Goal: Transaction & Acquisition: Obtain resource

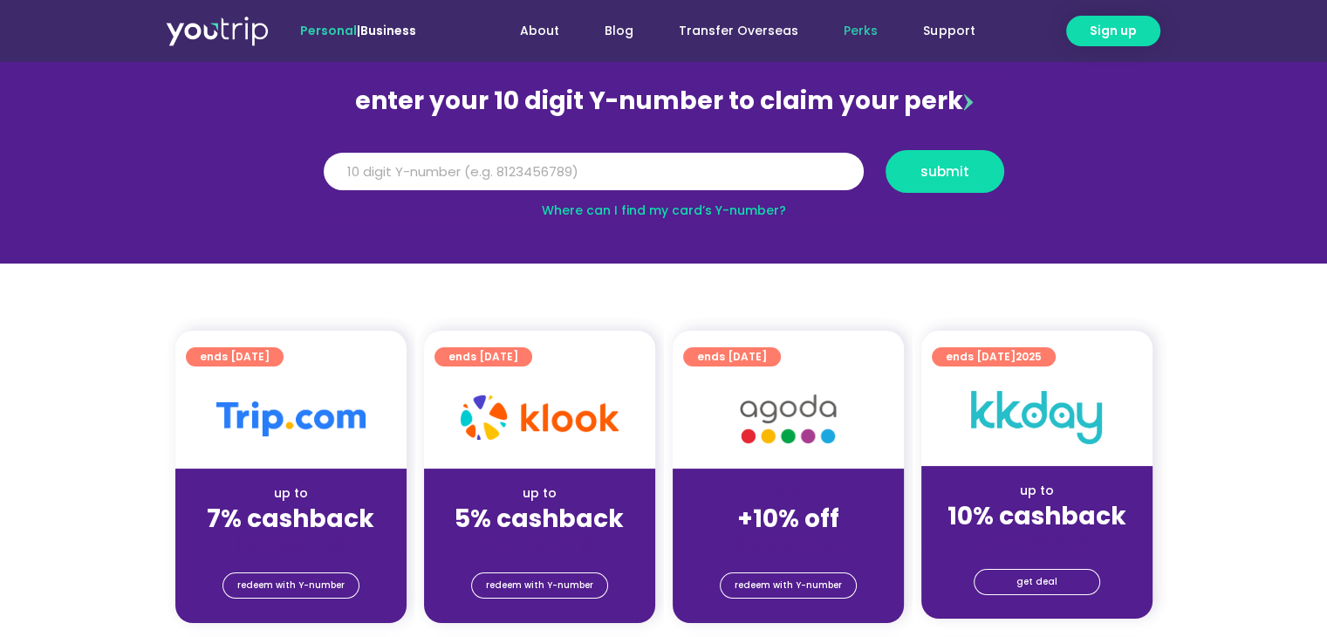
scroll to position [262, 0]
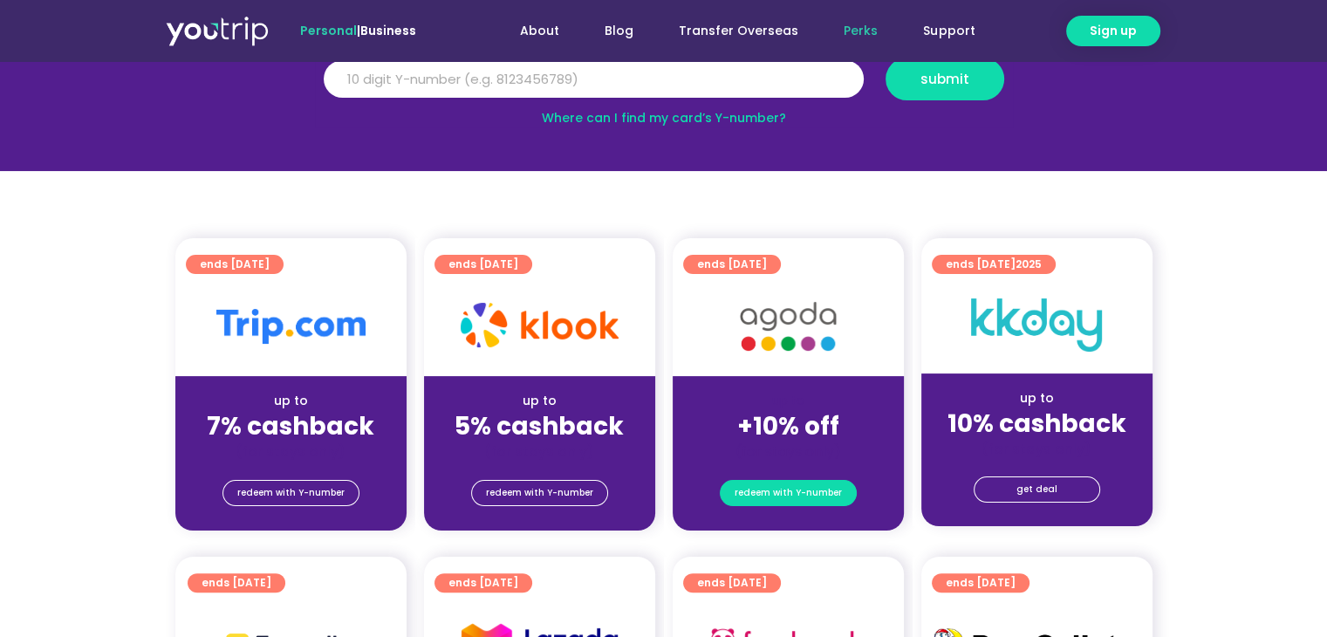
click at [789, 484] on span "redeem with Y-number" at bounding box center [788, 493] width 107 height 24
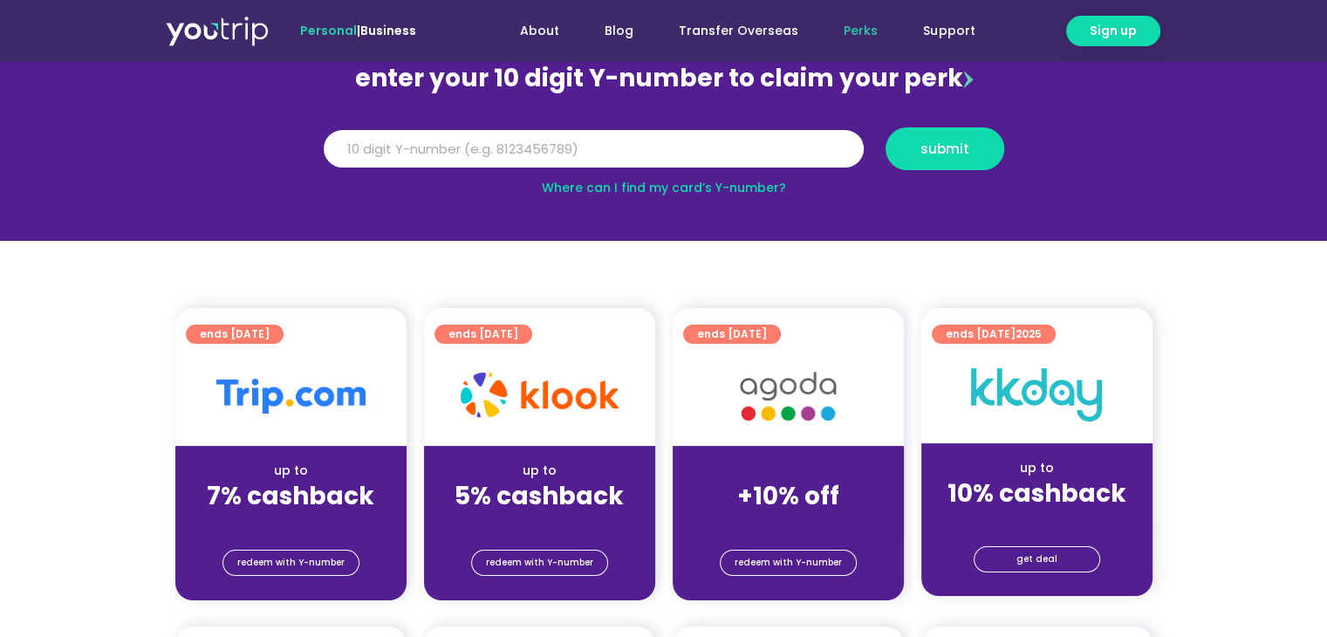
click at [765, 383] on img at bounding box center [788, 396] width 140 height 72
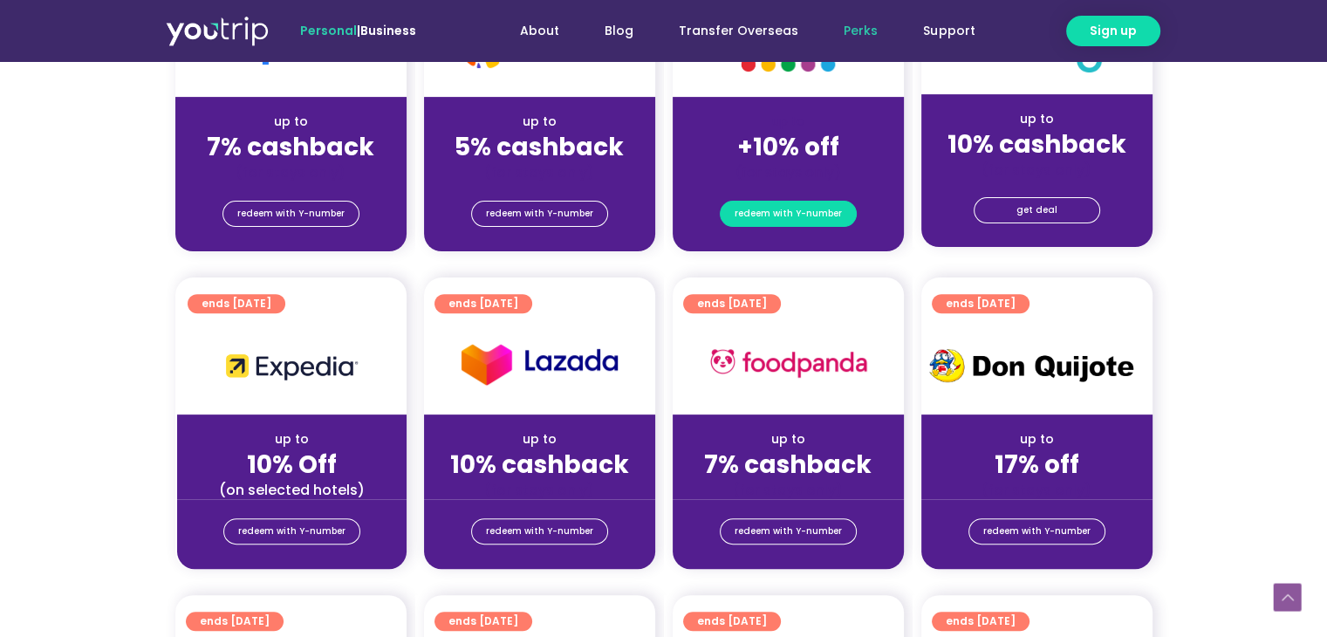
click at [755, 210] on span "redeem with Y-number" at bounding box center [788, 214] width 107 height 24
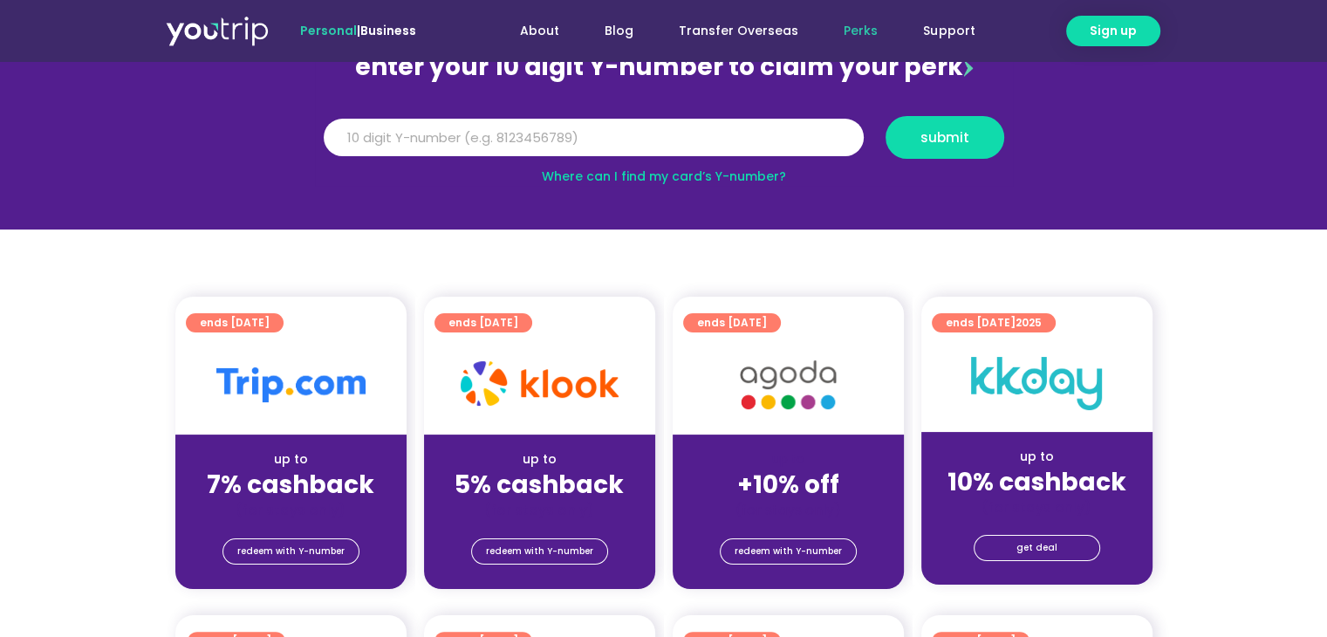
scroll to position [192, 0]
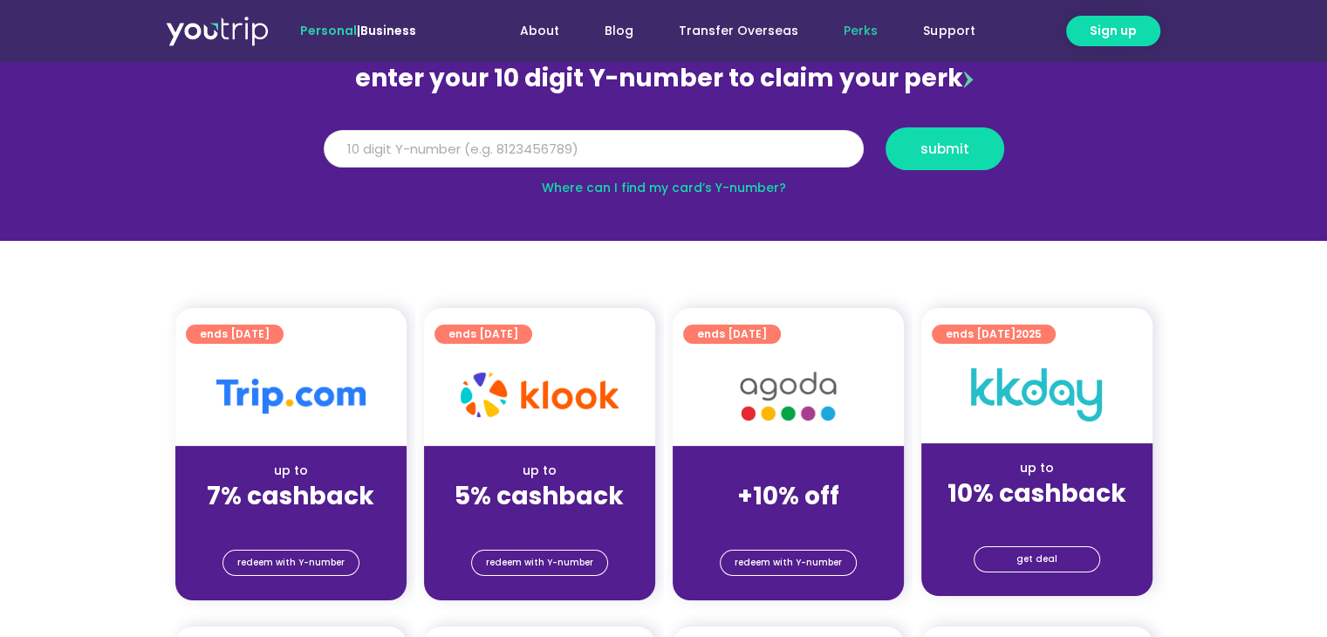
click at [666, 146] on input "Y Number" at bounding box center [594, 149] width 540 height 38
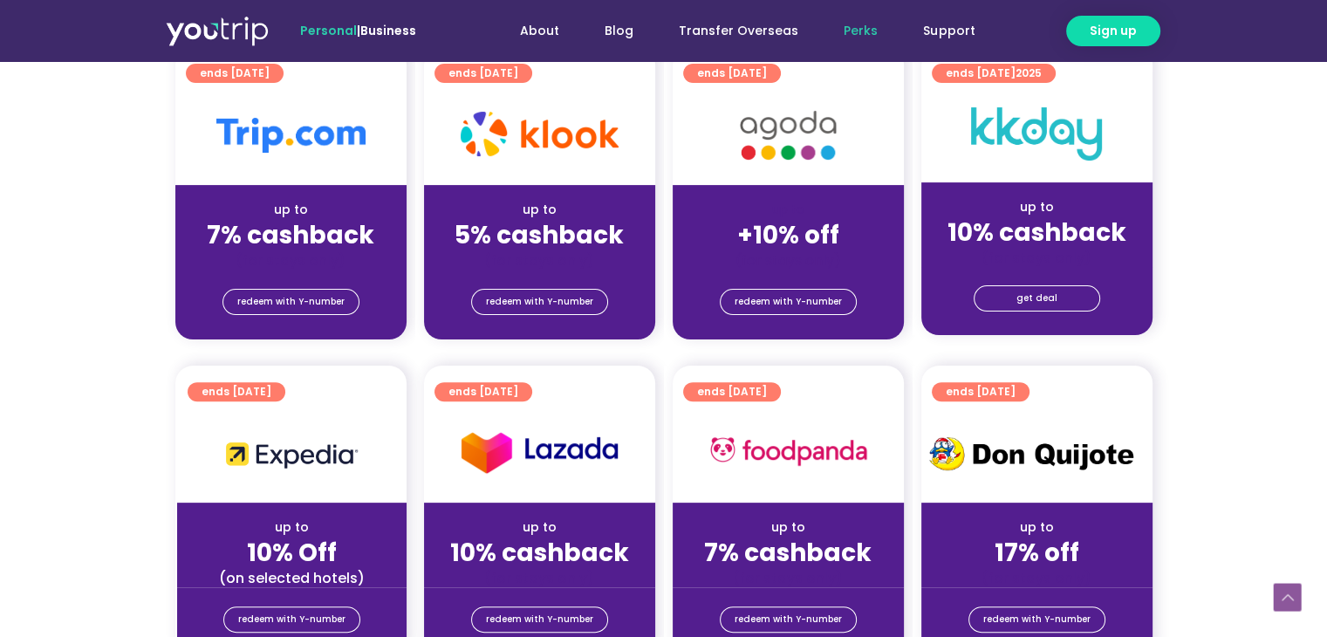
scroll to position [454, 0]
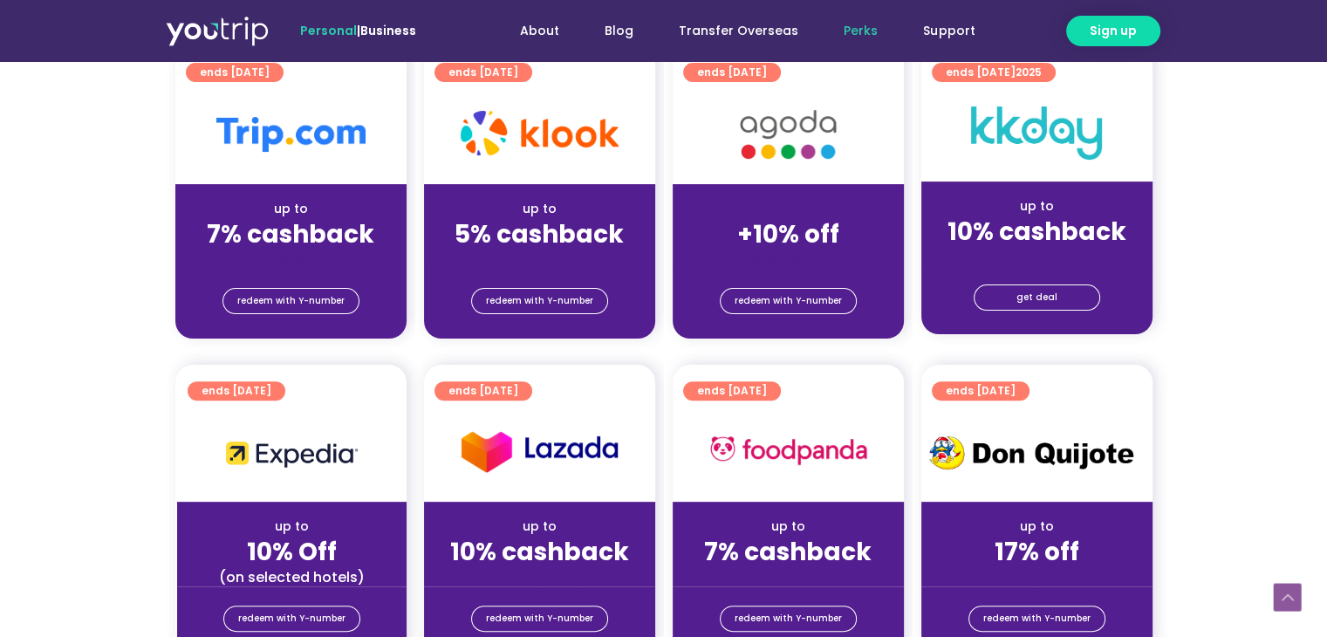
click at [307, 243] on strong "7% cashback" at bounding box center [290, 234] width 167 height 34
drag, startPoint x: 315, startPoint y: 235, endPoint x: 208, endPoint y: 228, distance: 106.7
click at [206, 229] on div "7% cashback" at bounding box center [290, 234] width 203 height 18
click at [256, 222] on strong "7% cashback" at bounding box center [290, 234] width 167 height 34
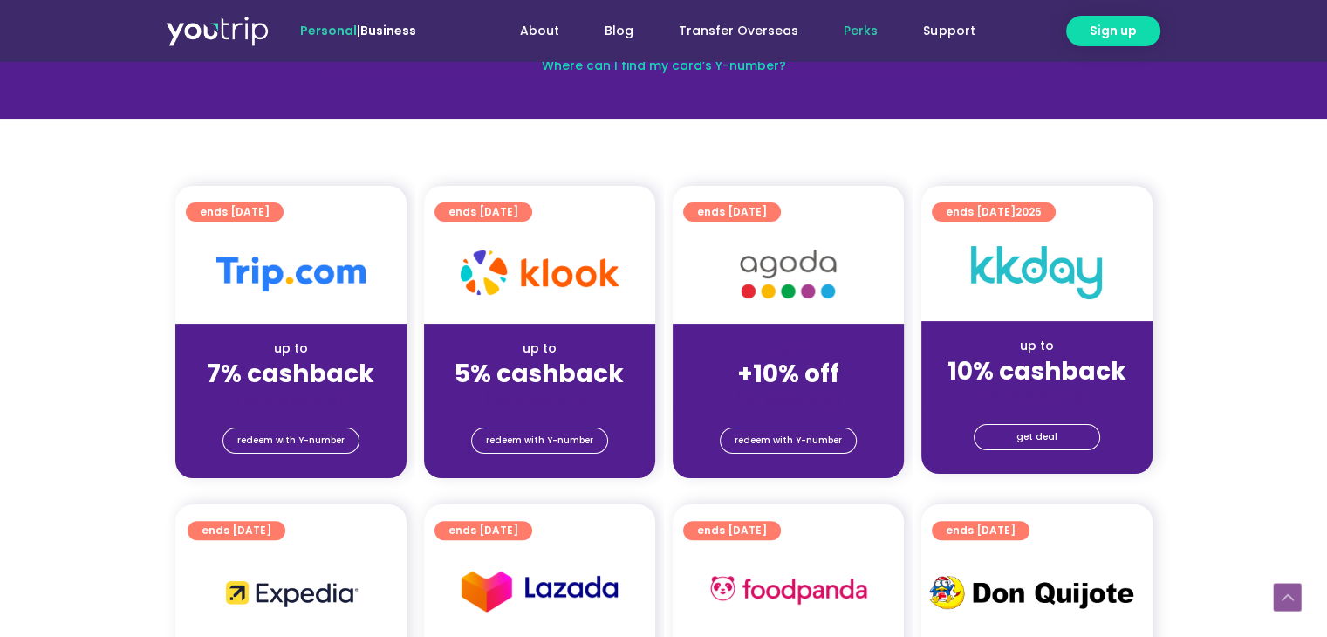
scroll to position [279, 0]
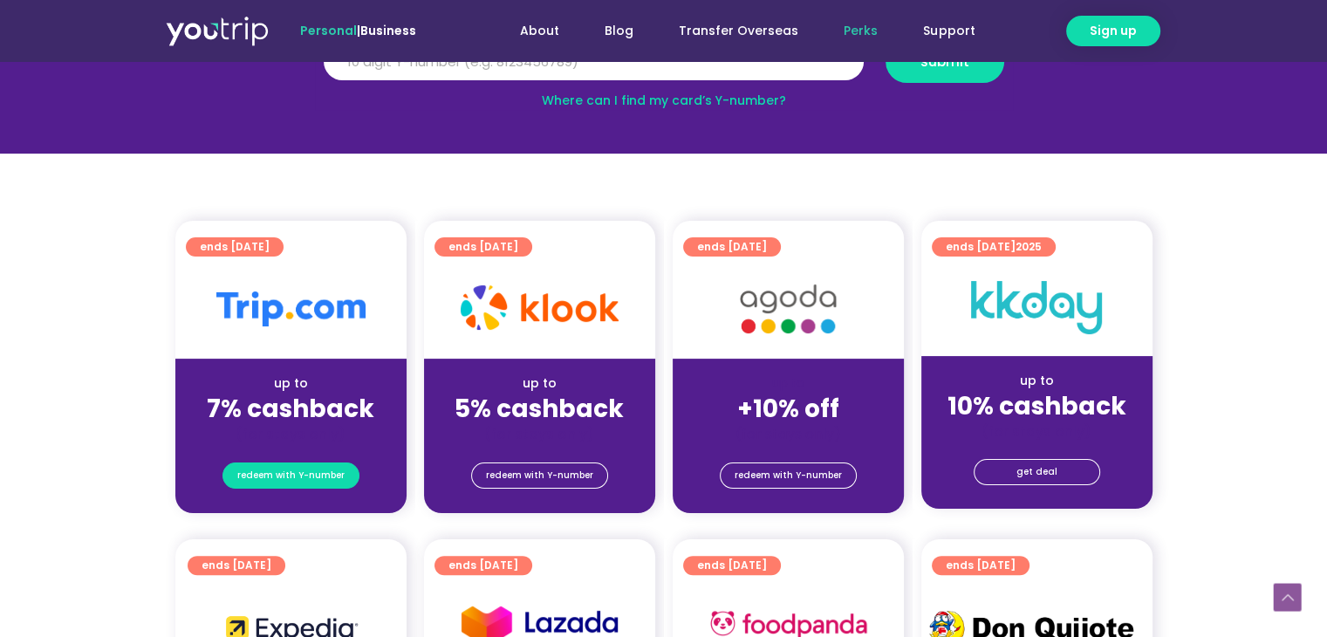
click at [329, 468] on span "redeem with Y-number" at bounding box center [290, 475] width 107 height 24
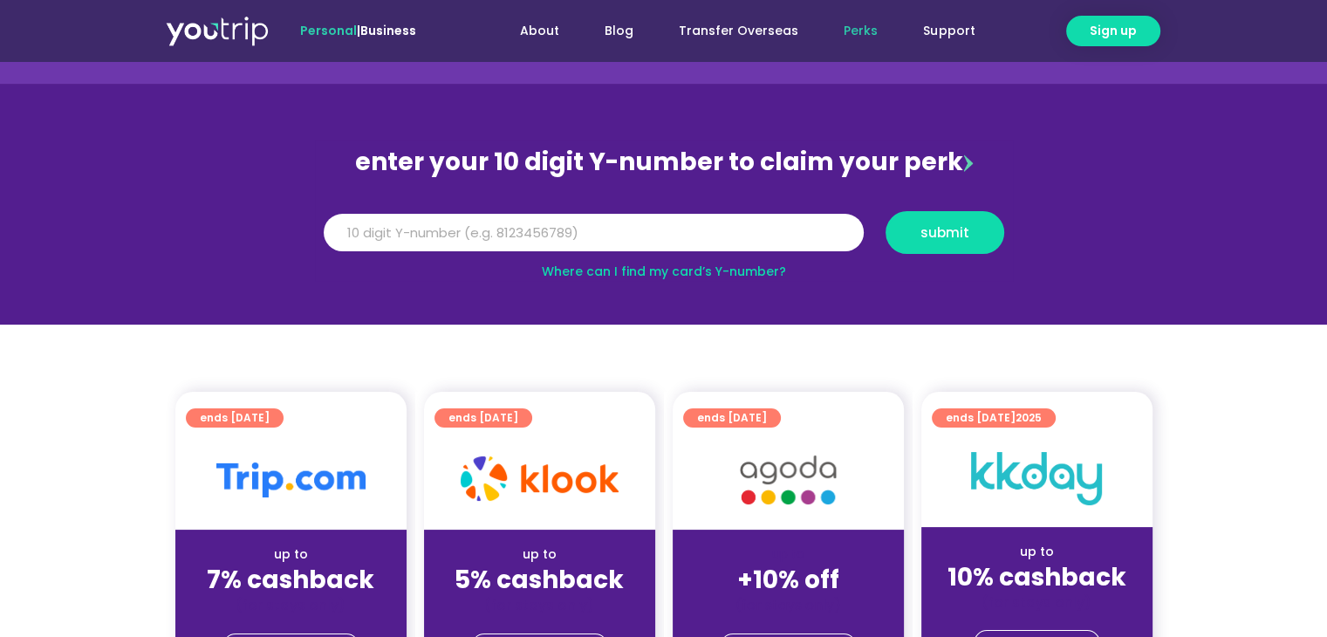
scroll to position [105, 0]
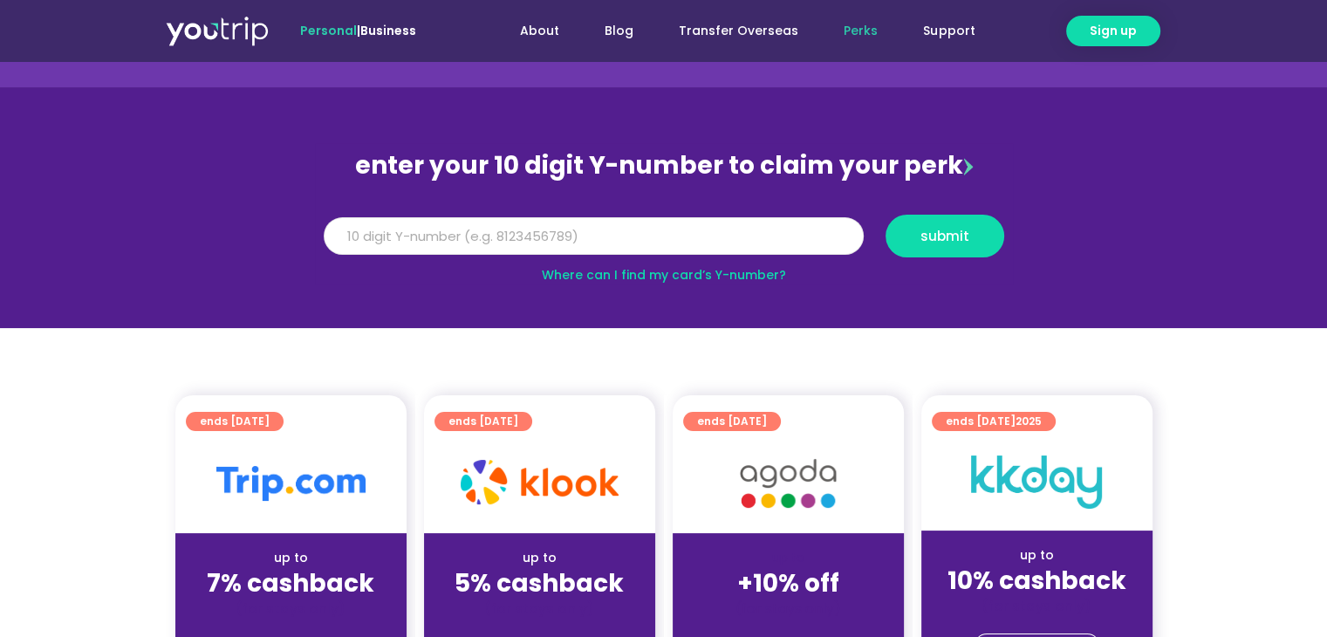
click at [534, 252] on input "Y Number" at bounding box center [594, 236] width 540 height 38
type input "8139824840"
click at [946, 260] on div "Y Number 8139824840 submit" at bounding box center [663, 243] width 702 height 56
click at [946, 257] on div "Y Number 8139824840 submit" at bounding box center [663, 243] width 702 height 56
click at [943, 247] on button "submit" at bounding box center [944, 236] width 119 height 43
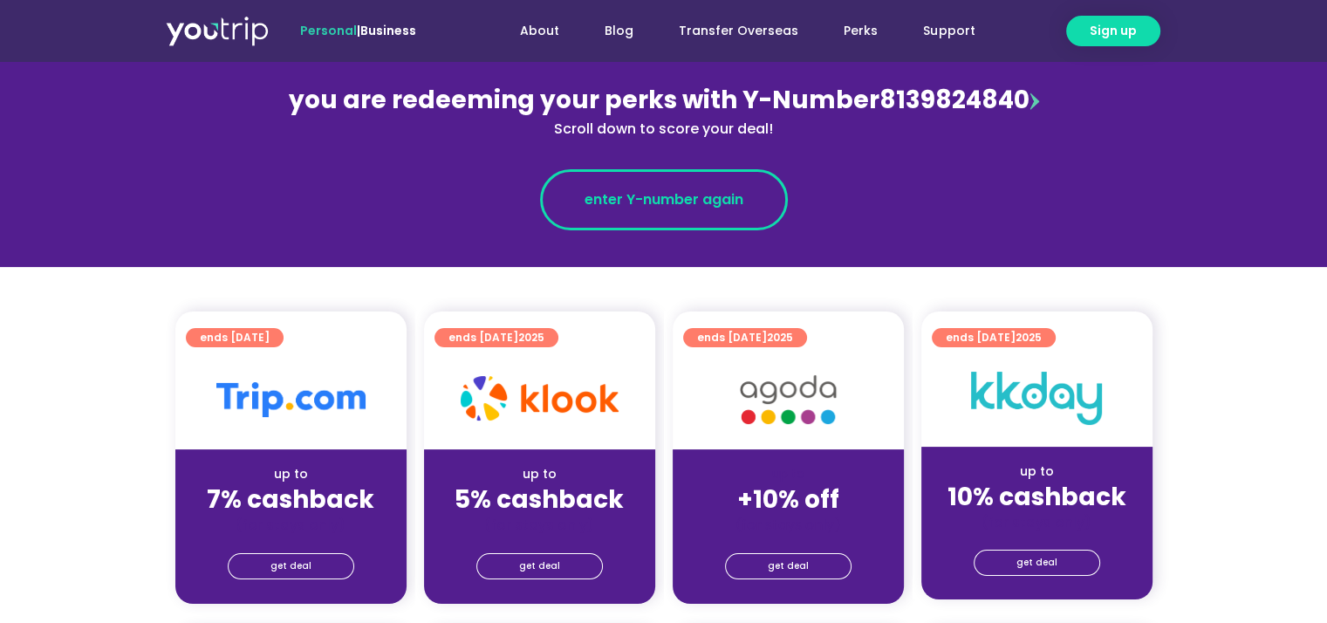
scroll to position [262, 0]
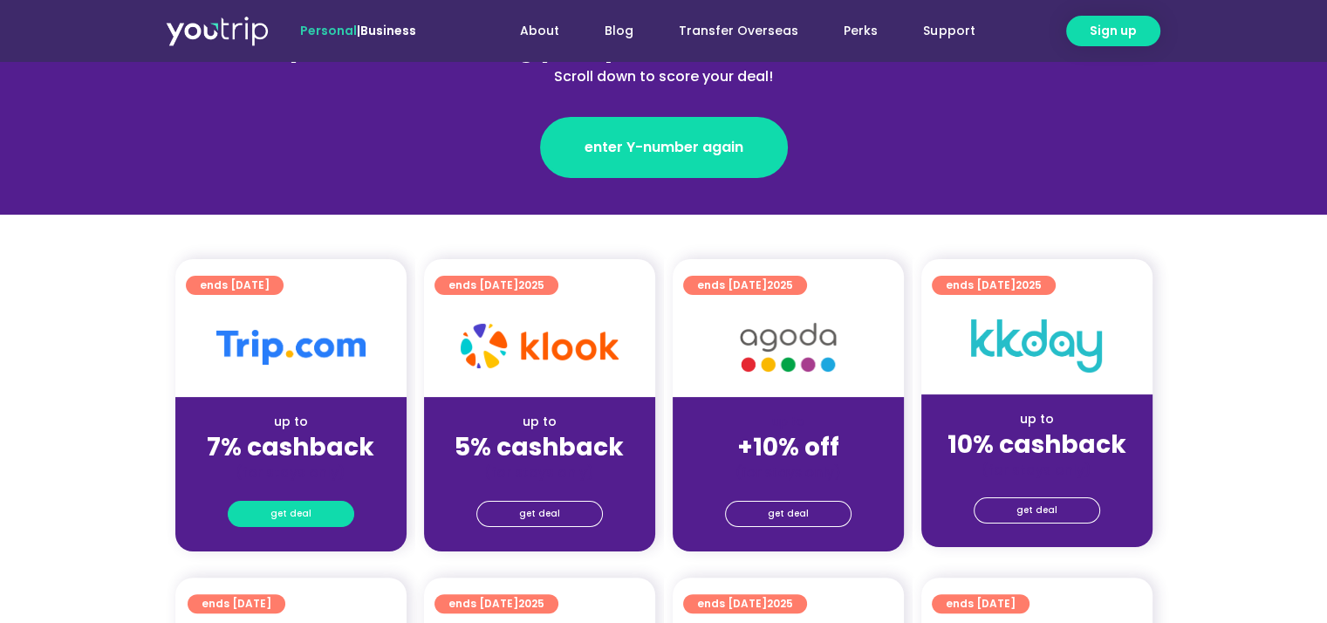
click at [257, 514] on link "get deal" at bounding box center [291, 514] width 126 height 26
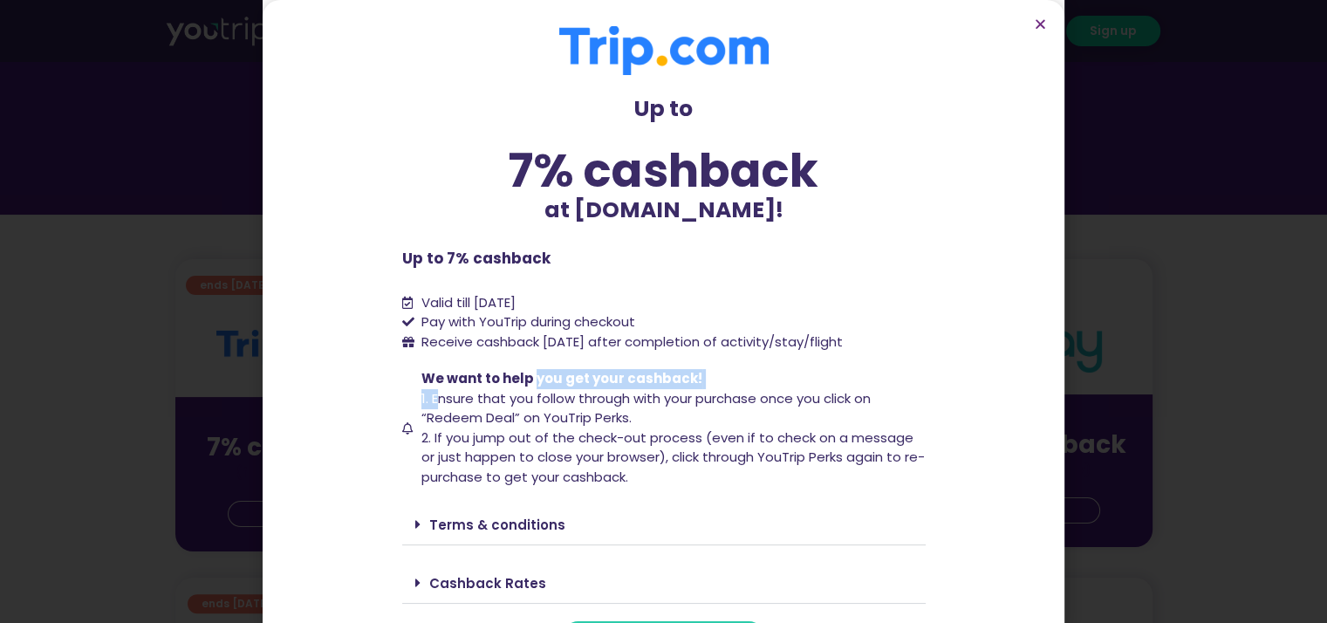
drag, startPoint x: 433, startPoint y: 399, endPoint x: 526, endPoint y: 378, distance: 95.7
click at [526, 378] on span "We want to help you get your cashback! 1. Ensure that you follow through with y…" at bounding box center [671, 428] width 509 height 118
drag, startPoint x: 429, startPoint y: 347, endPoint x: 863, endPoint y: 345, distance: 433.6
click at [843, 345] on span "Receive cashback within 60 days after completion of activity/stay/flight" at bounding box center [631, 341] width 421 height 18
click at [1041, 24] on icon "Close" at bounding box center [1040, 23] width 13 height 13
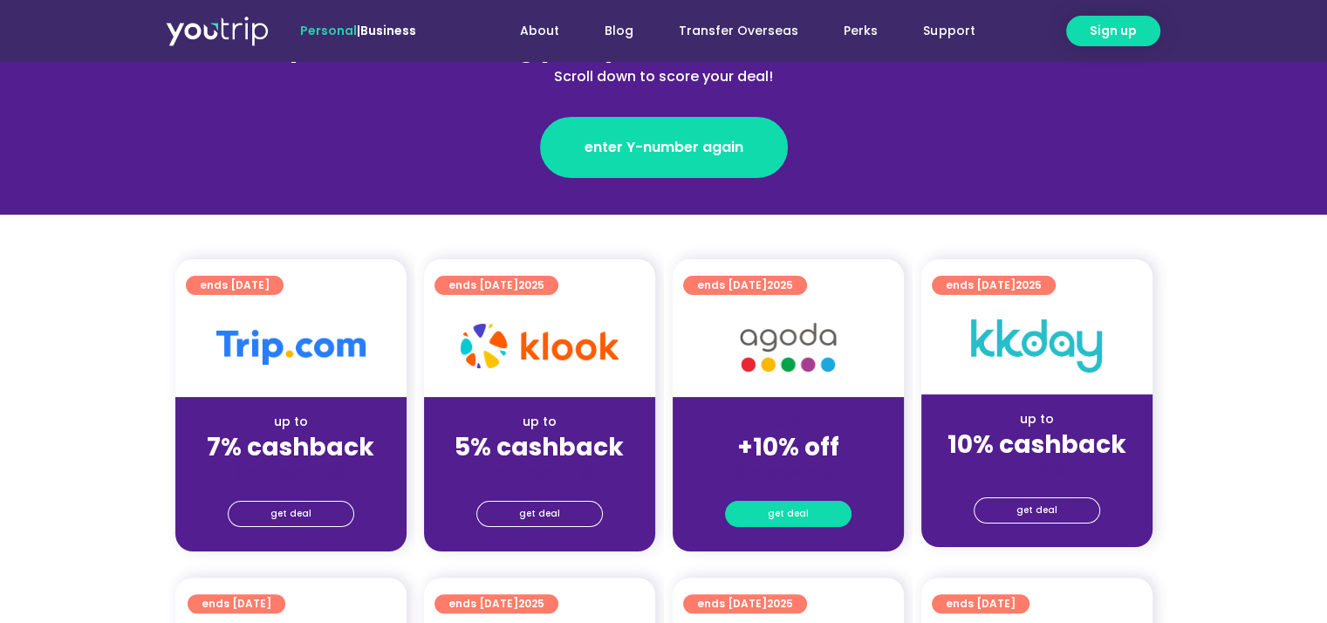
click at [789, 509] on span "get deal" at bounding box center [788, 514] width 41 height 24
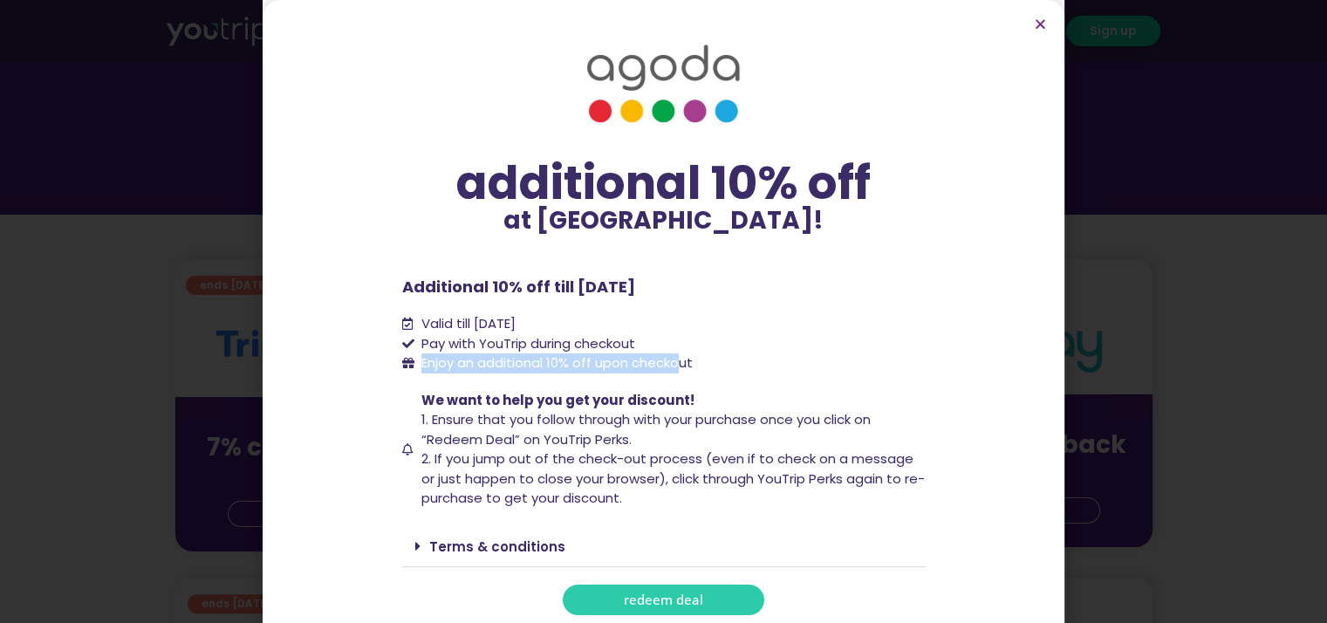
drag, startPoint x: 414, startPoint y: 360, endPoint x: 677, endPoint y: 353, distance: 262.7
click at [677, 353] on span "Enjoy an additional 10% off upon checkout" at bounding box center [556, 362] width 271 height 18
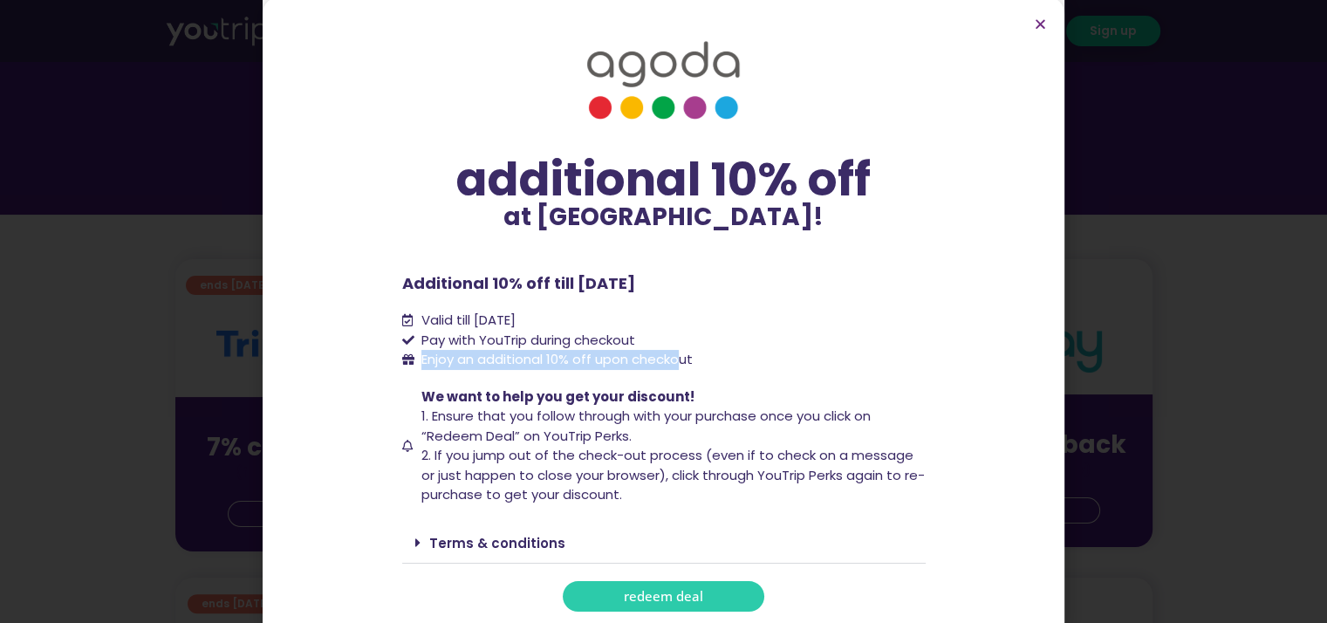
scroll to position [4, 0]
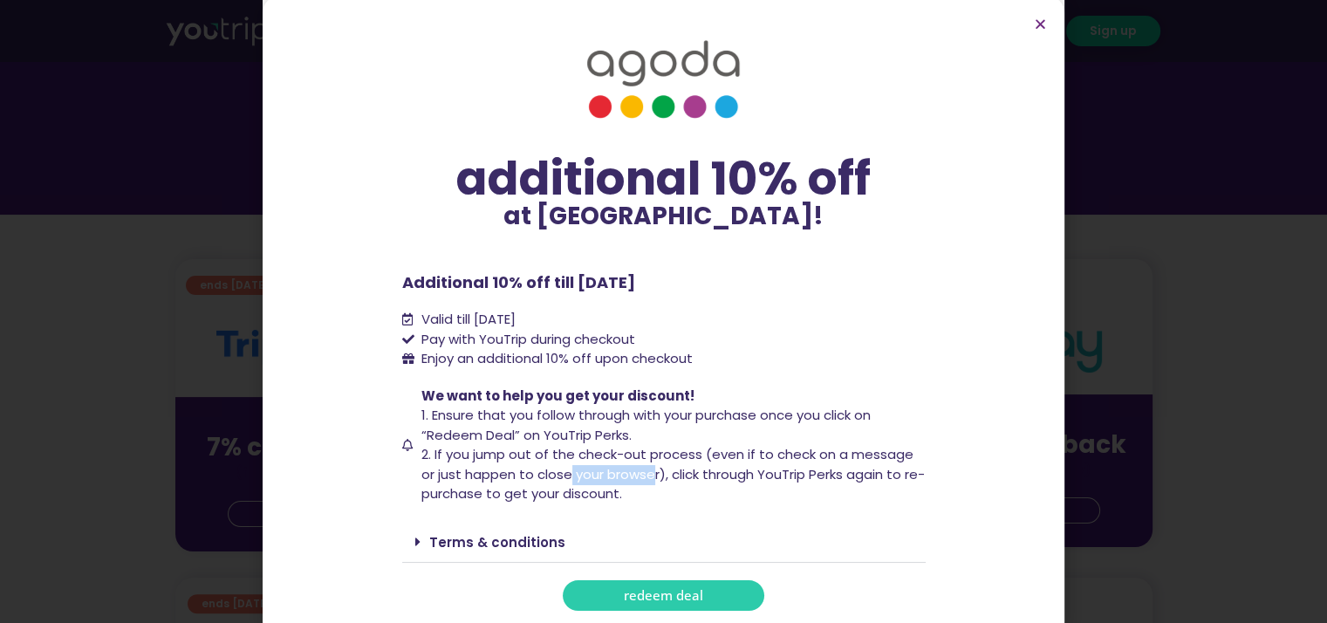
drag, startPoint x: 564, startPoint y: 472, endPoint x: 649, endPoint y: 476, distance: 84.7
click at [649, 476] on span "2. If you jump out of the check-out process (even if to check on a message or j…" at bounding box center [672, 474] width 503 height 58
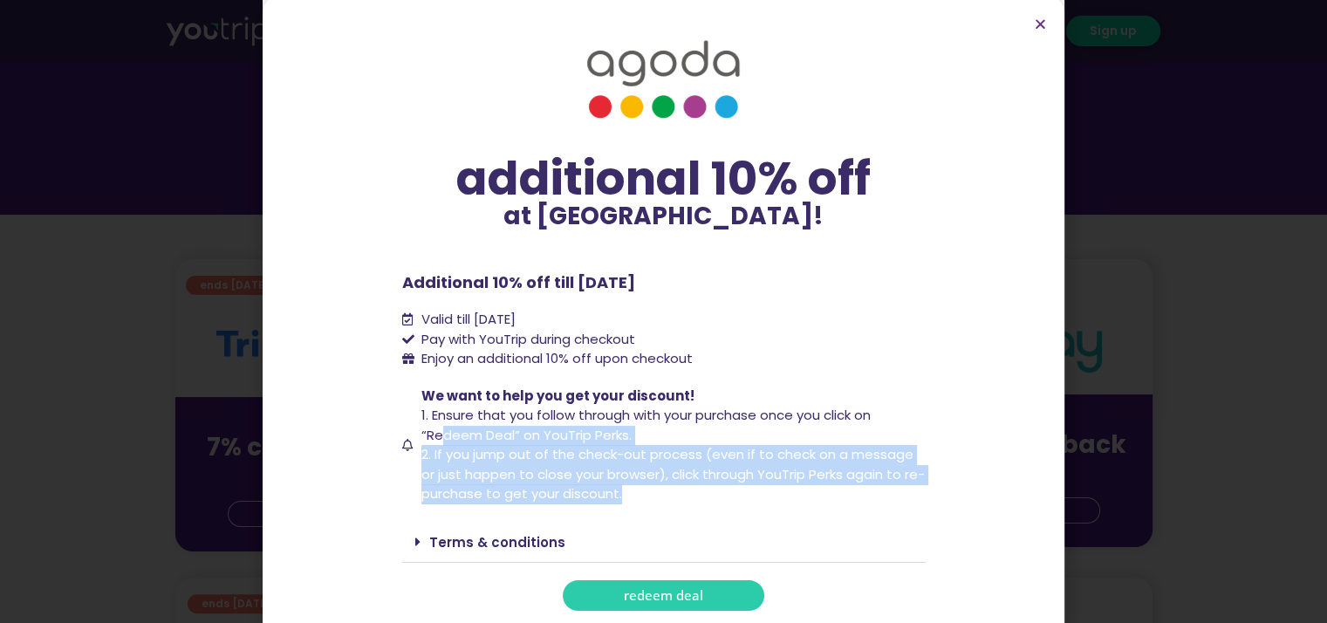
drag, startPoint x: 436, startPoint y: 444, endPoint x: 782, endPoint y: 489, distance: 349.3
click at [782, 489] on span "We want to help you get your discount! 1. Ensure that you follow through with y…" at bounding box center [671, 445] width 509 height 118
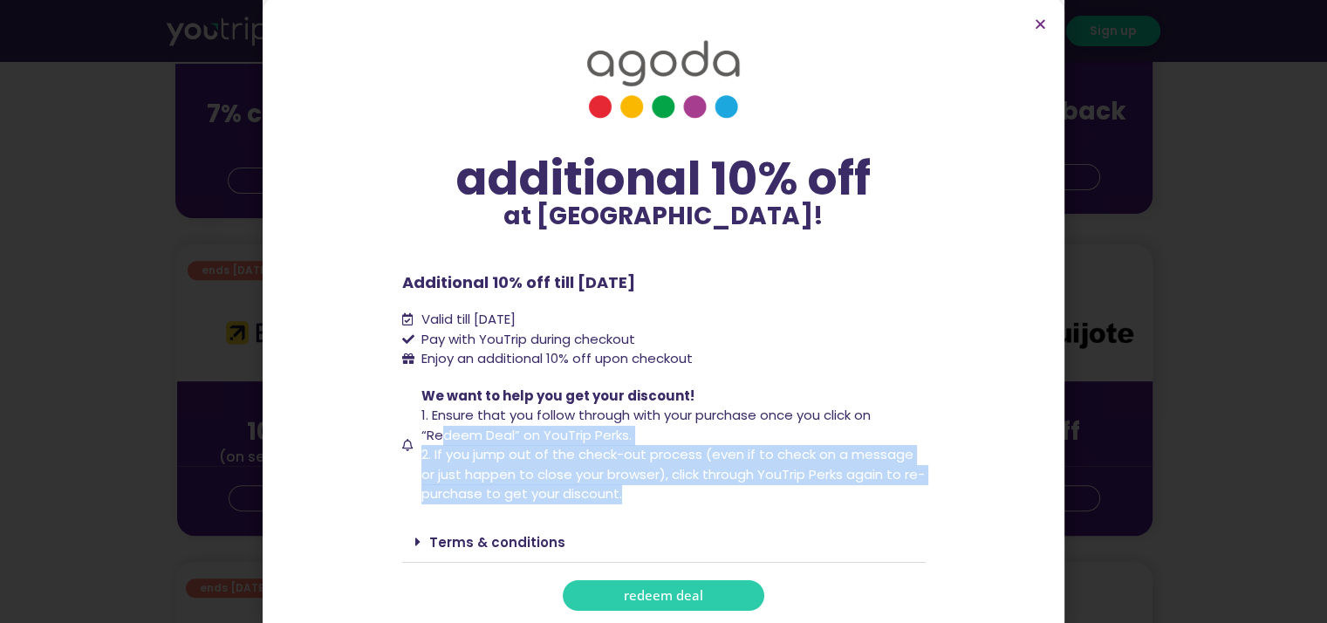
scroll to position [611, 0]
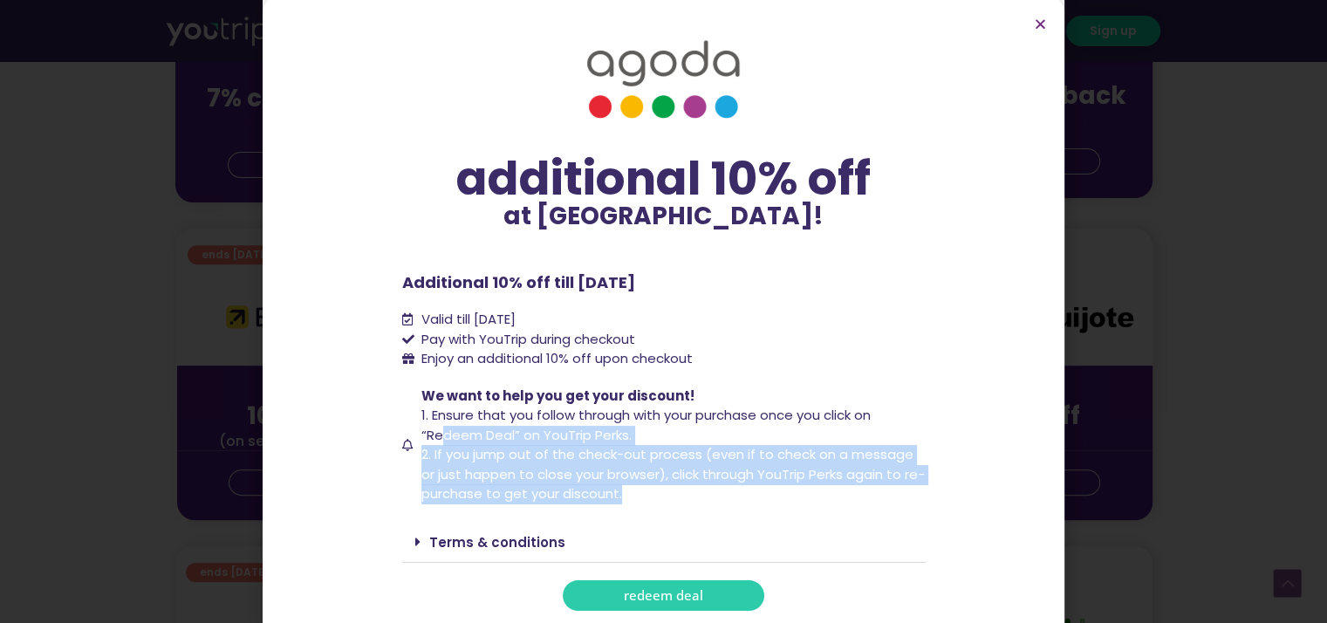
click at [677, 604] on link "redeem deal" at bounding box center [664, 595] width 202 height 31
